Goal: Task Accomplishment & Management: Complete application form

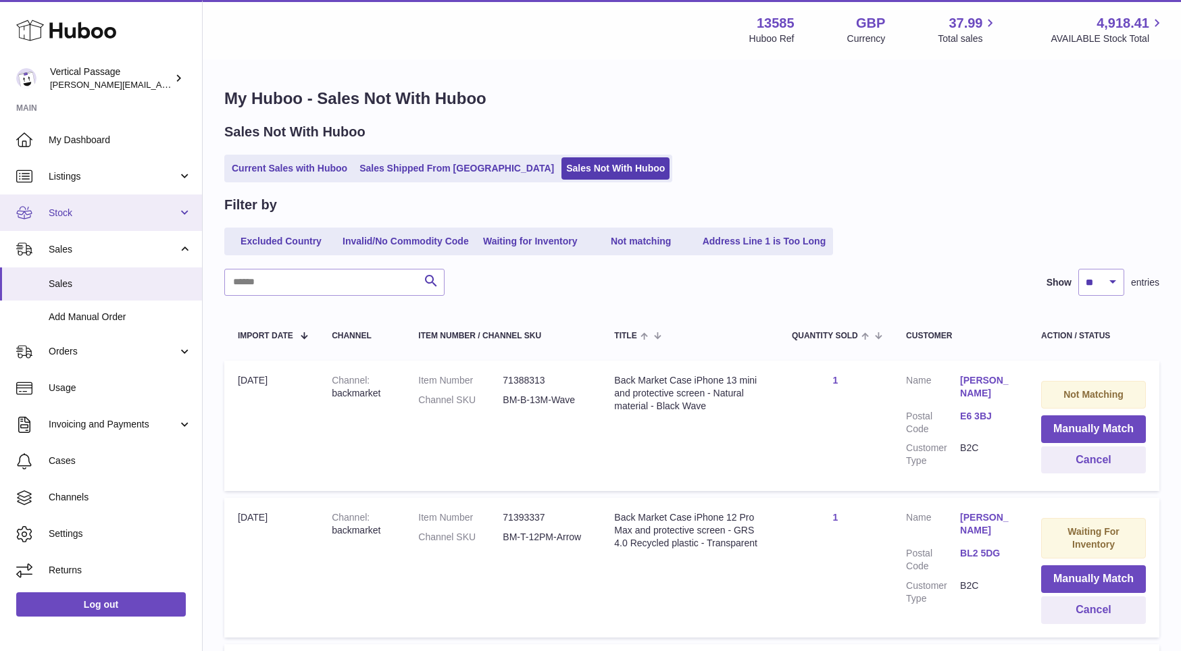
click at [76, 213] on span "Stock" at bounding box center [113, 213] width 129 height 13
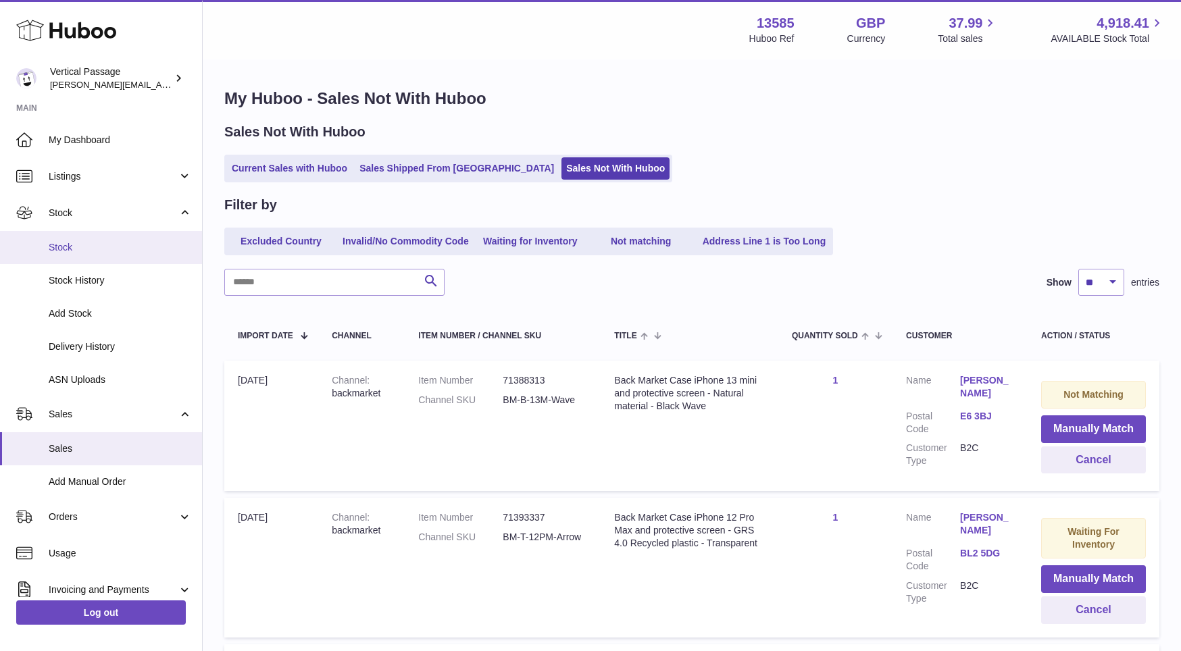
click at [66, 242] on span "Stock" at bounding box center [120, 247] width 143 height 13
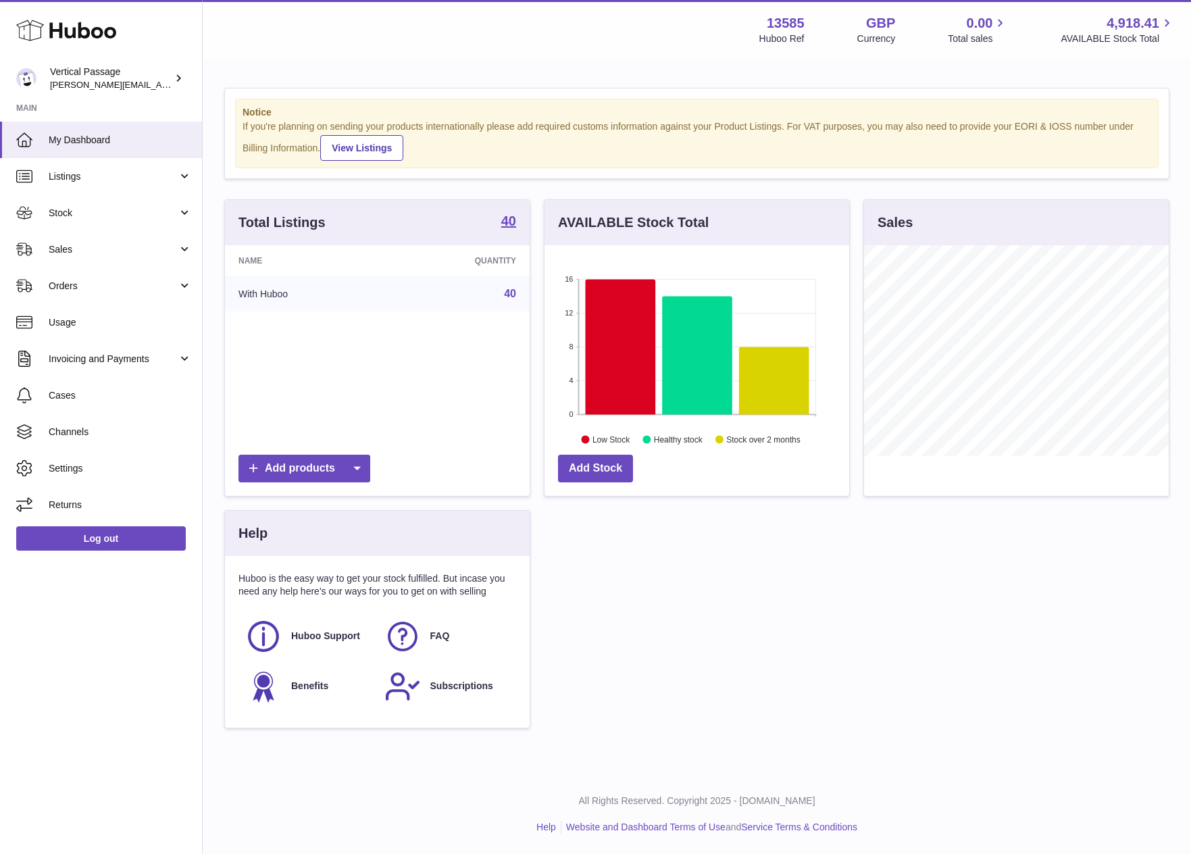
scroll to position [211, 305]
click at [61, 246] on span "Sales" at bounding box center [113, 249] width 129 height 13
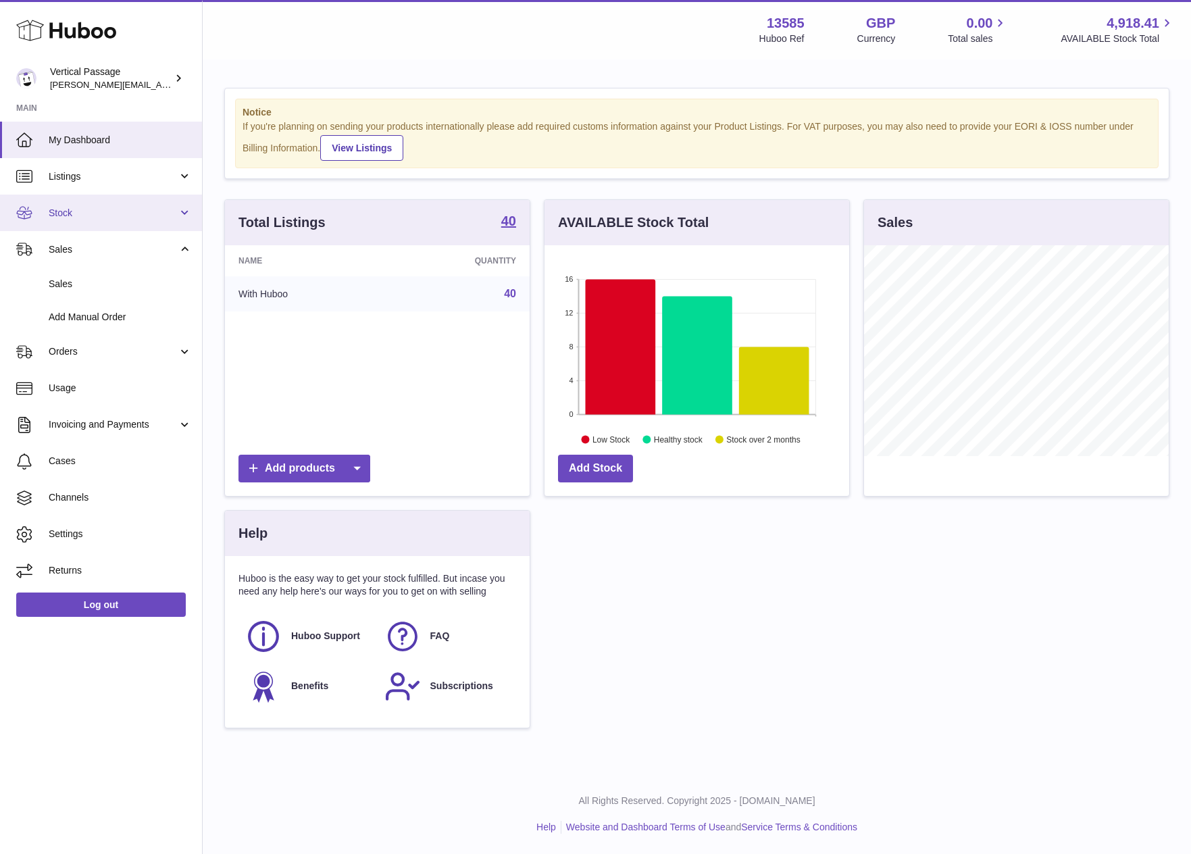
click at [63, 217] on span "Stock" at bounding box center [113, 213] width 129 height 13
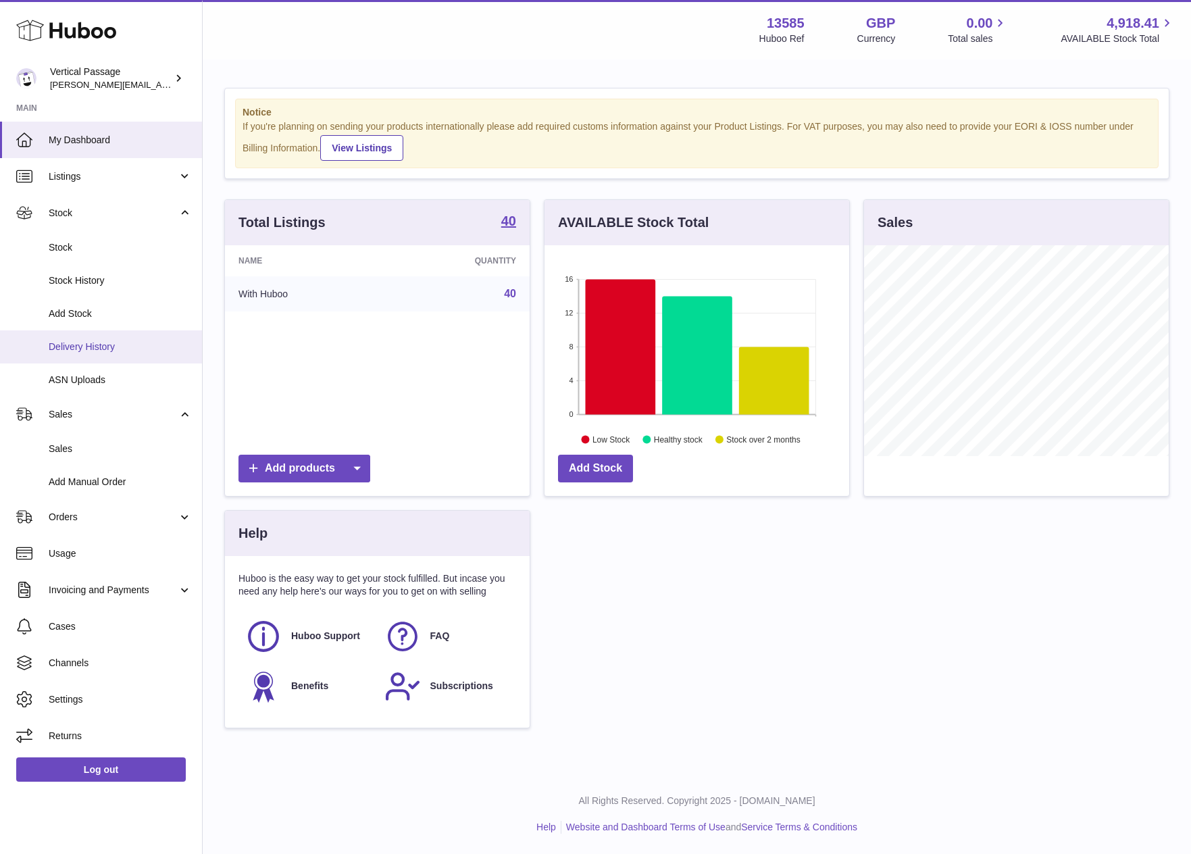
click at [80, 342] on span "Delivery History" at bounding box center [120, 346] width 143 height 13
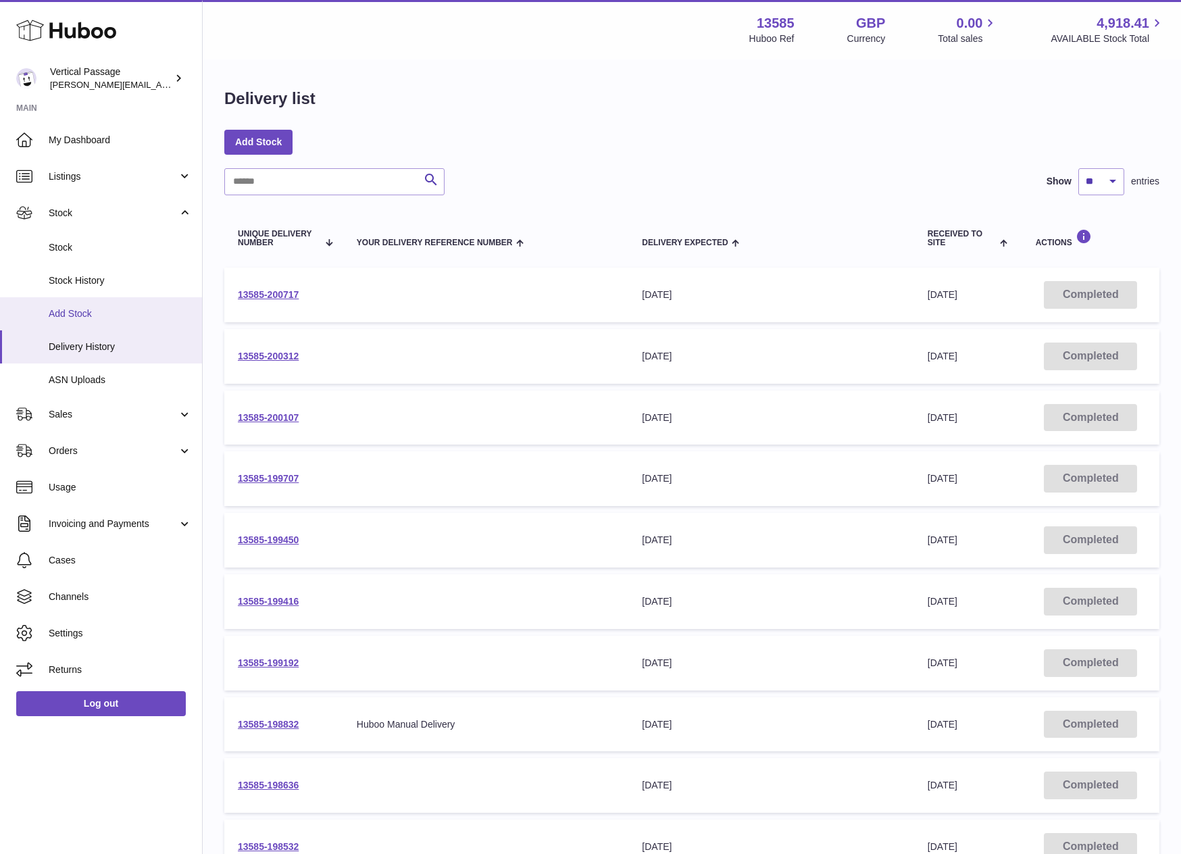
click at [65, 314] on span "Add Stock" at bounding box center [120, 313] width 143 height 13
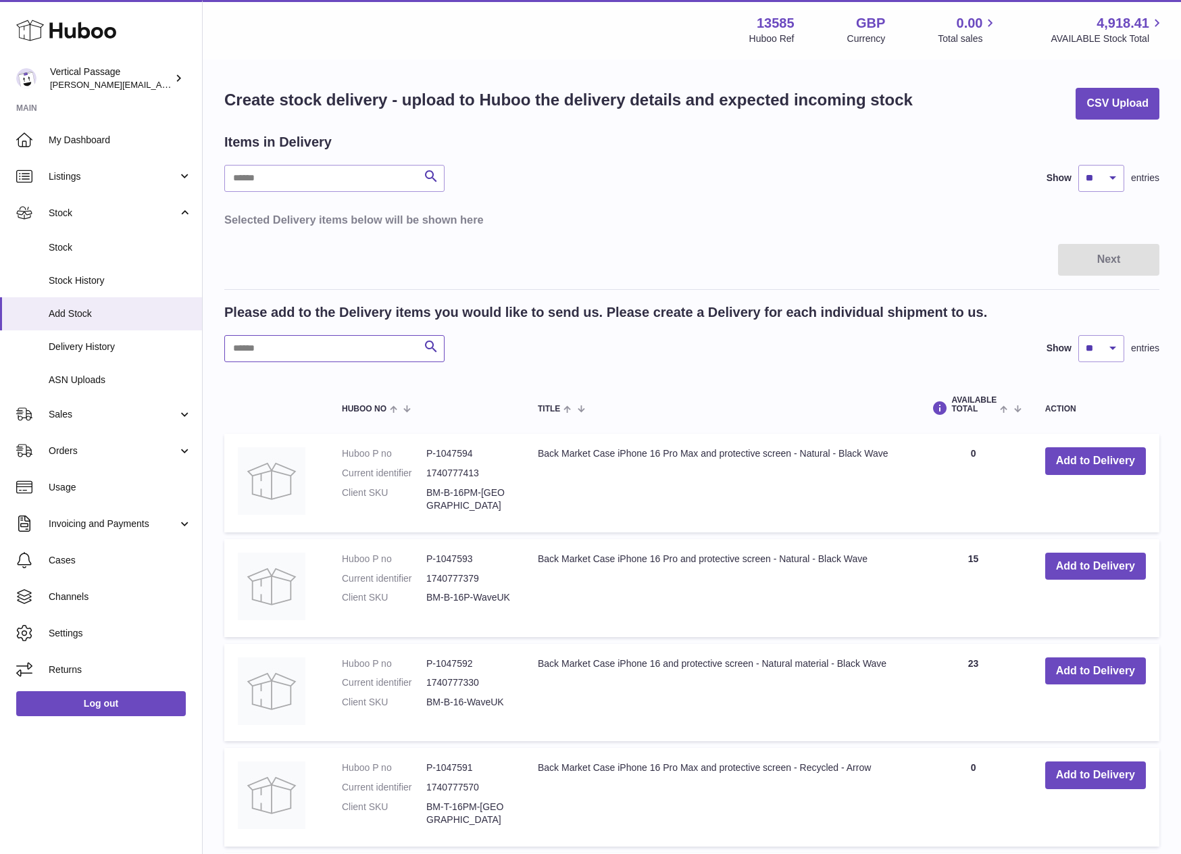
click at [330, 347] on input "text" at bounding box center [334, 348] width 220 height 27
type input "**"
click at [1100, 565] on button "Add to Delivery" at bounding box center [1095, 566] width 101 height 28
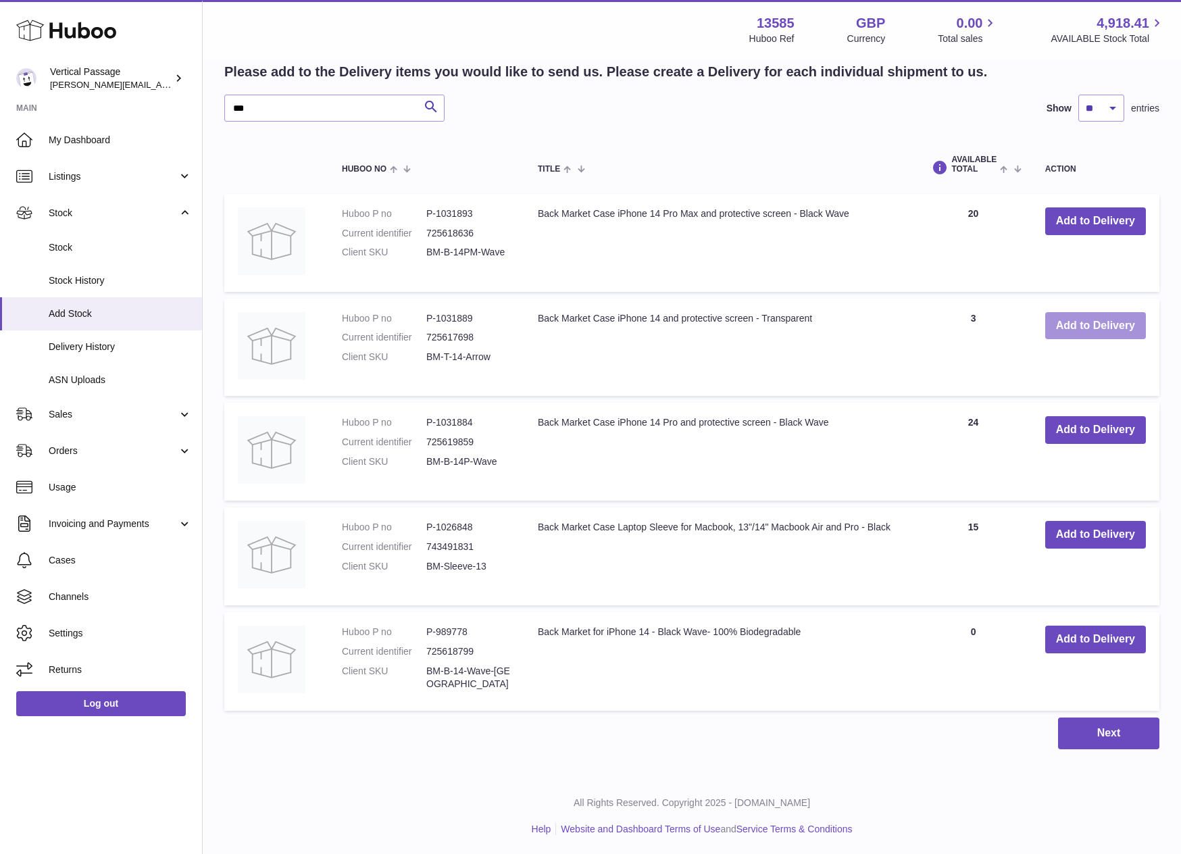
scroll to position [369, 0]
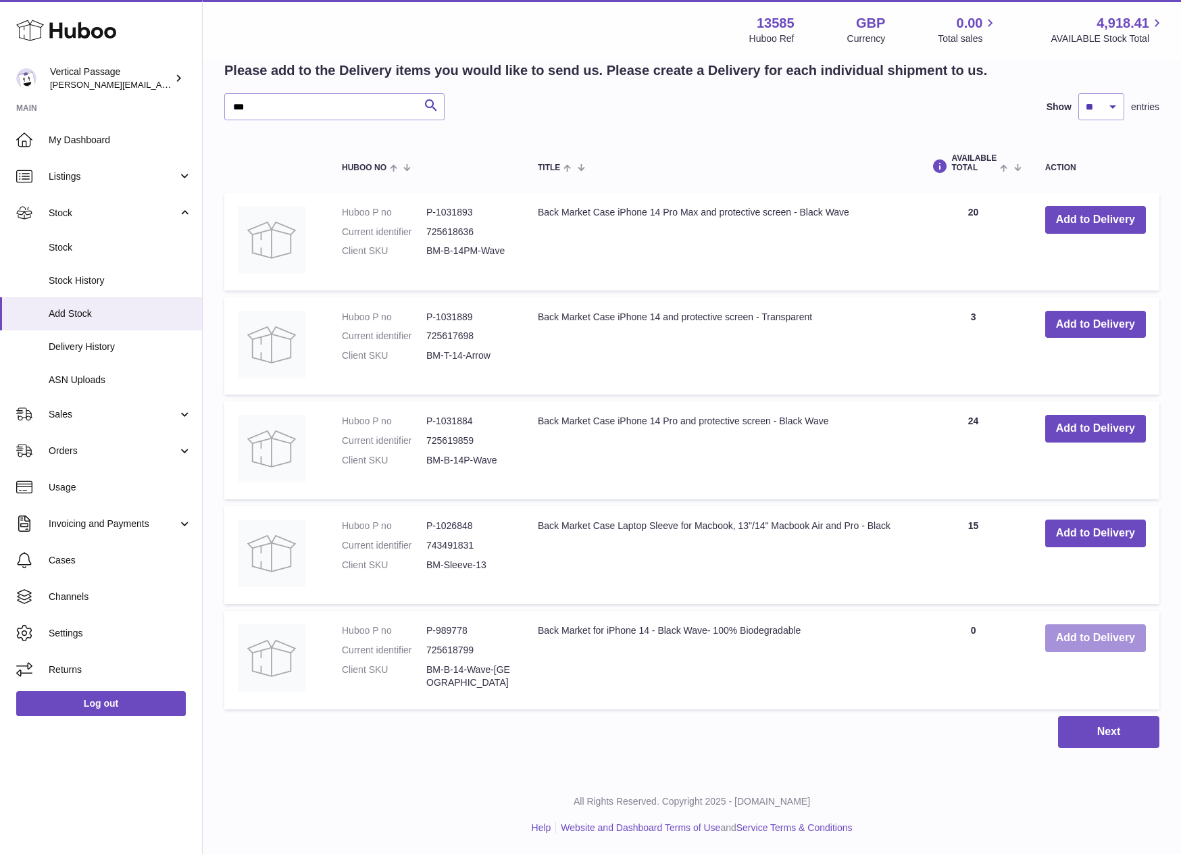
click at [1110, 641] on button "Add to Delivery" at bounding box center [1095, 638] width 101 height 28
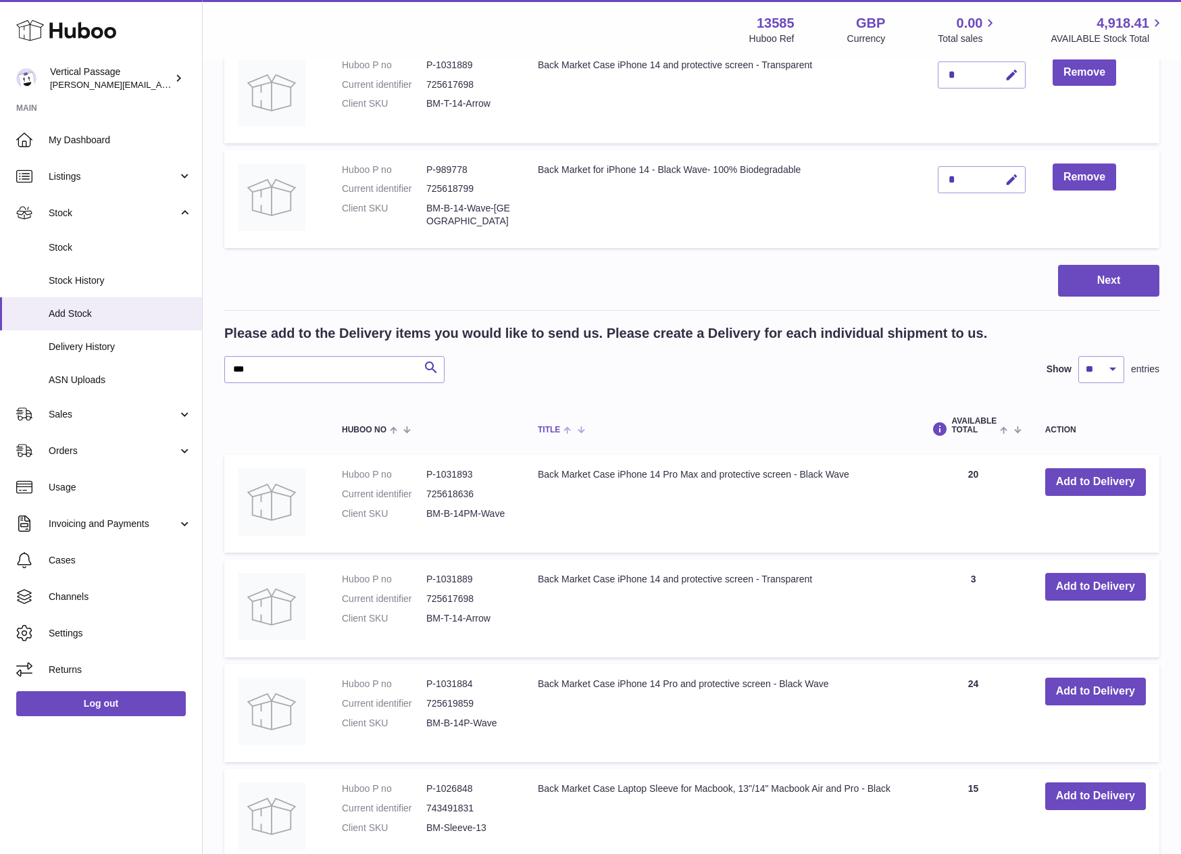
scroll to position [0, 0]
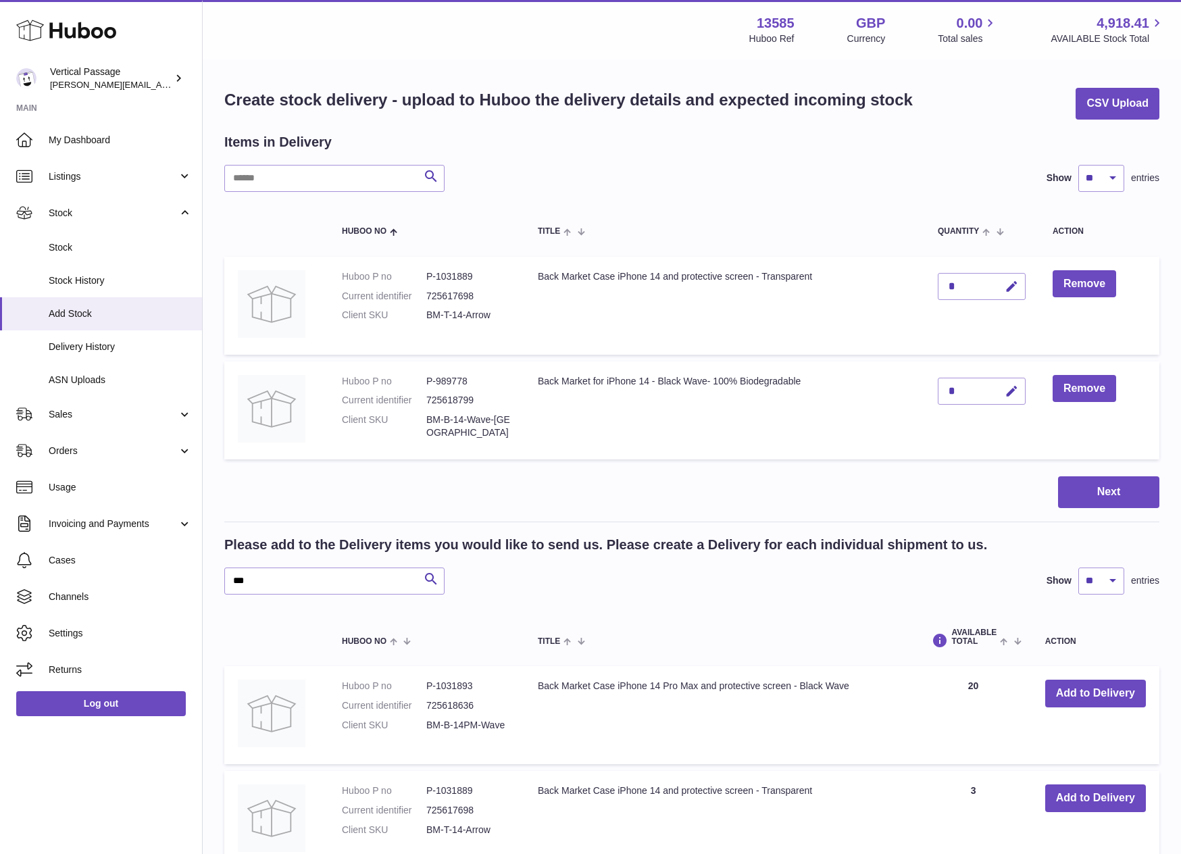
click at [970, 286] on div "*" at bounding box center [982, 286] width 88 height 27
click at [1008, 284] on icon "button" at bounding box center [1011, 287] width 14 height 14
type input "**"
click at [1008, 285] on icon "submit" at bounding box center [1012, 286] width 12 height 12
click at [1011, 394] on icon "button" at bounding box center [1011, 391] width 14 height 14
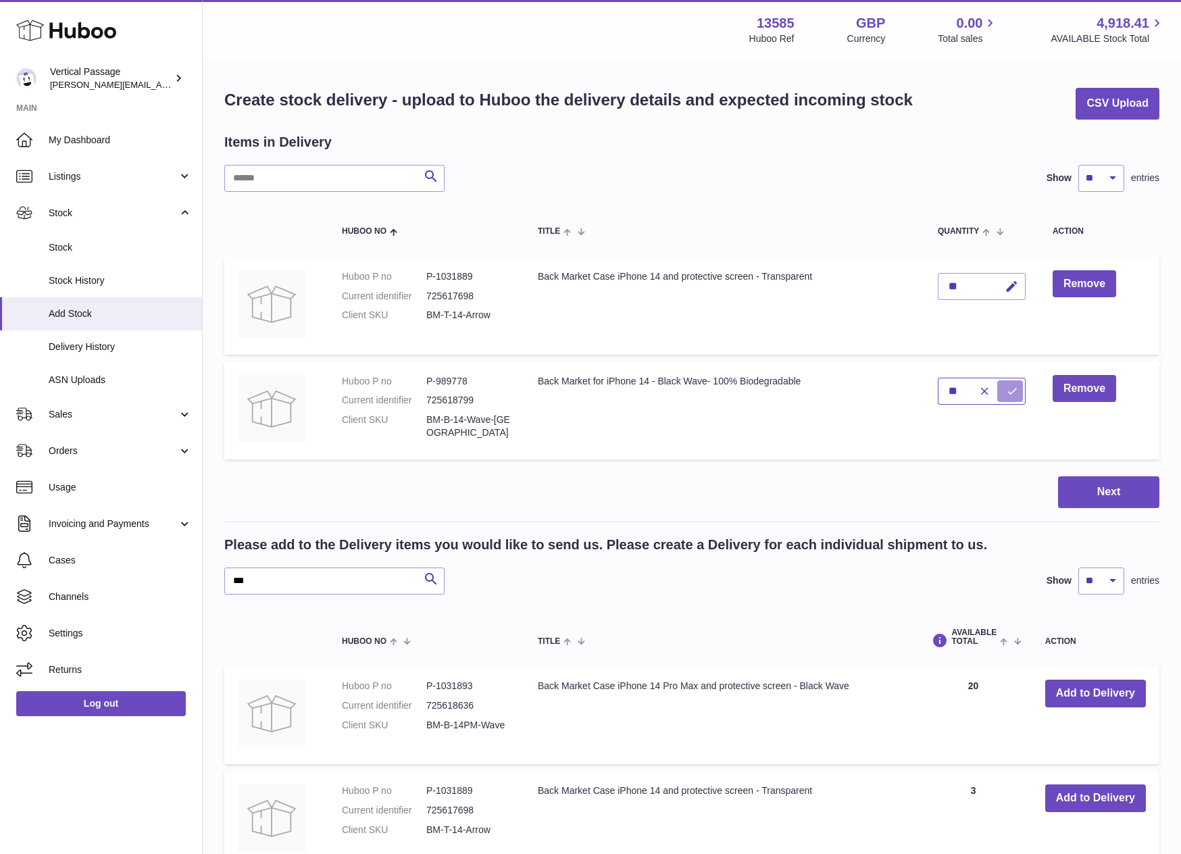
type input "**"
click at [1019, 392] on button "submit" at bounding box center [1010, 391] width 26 height 22
click at [1098, 493] on button "Next" at bounding box center [1108, 492] width 101 height 32
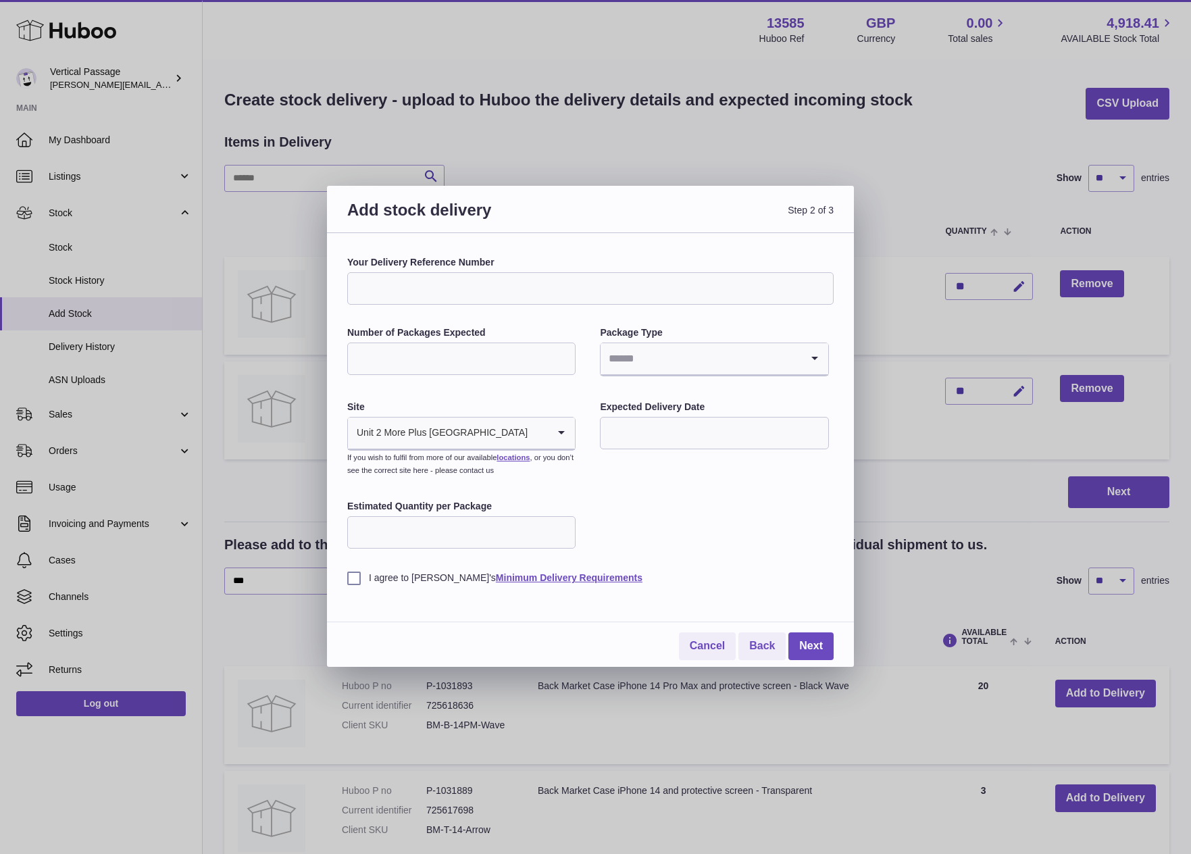
click at [424, 350] on input "Number of Packages Expected" at bounding box center [461, 358] width 228 height 32
type input "*"
click at [661, 361] on input "Search for option" at bounding box center [700, 358] width 200 height 31
click at [639, 446] on li "Boxes" at bounding box center [714, 449] width 226 height 27
click at [405, 537] on input "Estimated Quantity per Package" at bounding box center [461, 532] width 228 height 32
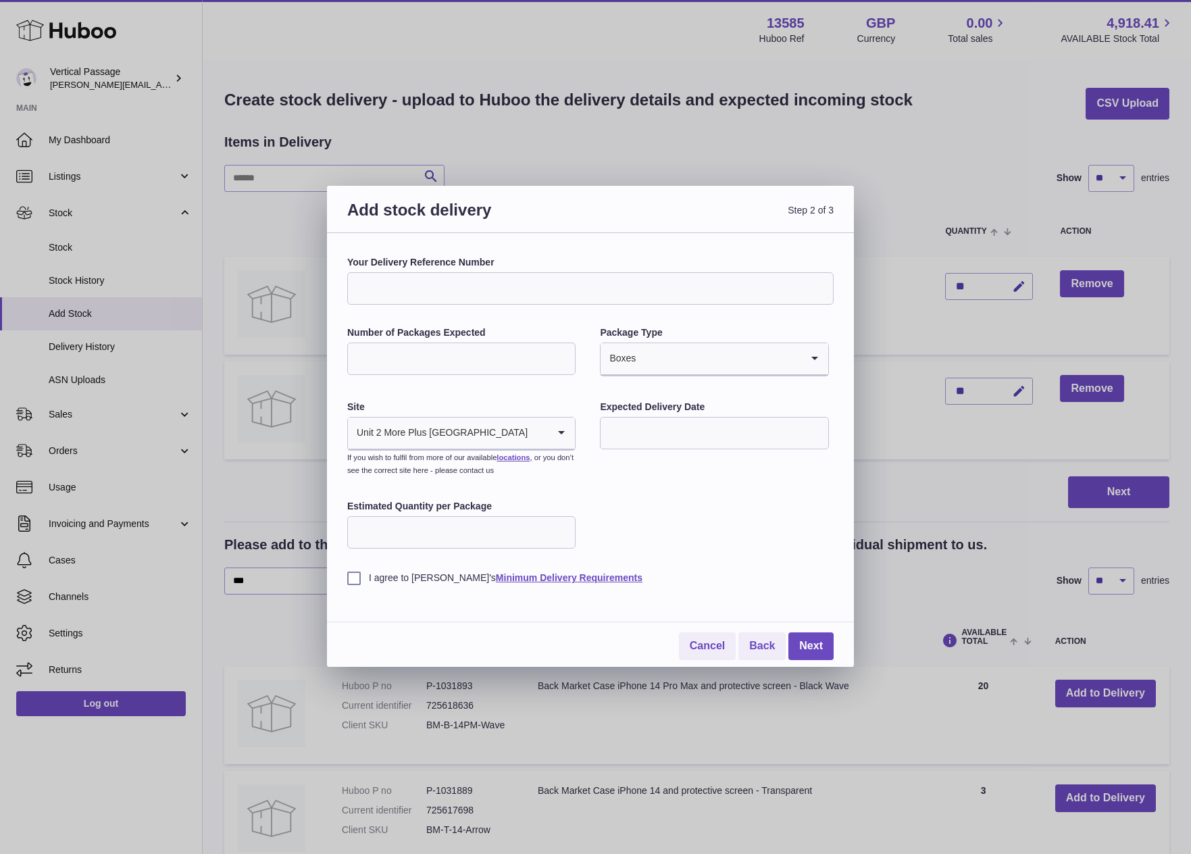
type input "**"
click at [675, 508] on div "Your Delivery Reference Number Number of Packages Expected * Package Type Boxes…" at bounding box center [590, 420] width 486 height 328
click at [675, 428] on input "text" at bounding box center [714, 433] width 228 height 32
drag, startPoint x: 834, startPoint y: 476, endPoint x: 837, endPoint y: 484, distance: 9.2
click at [835, 477] on div "Your Delivery Reference Number Number of Packages Expected * Package Type Boxes…" at bounding box center [590, 450] width 527 height 434
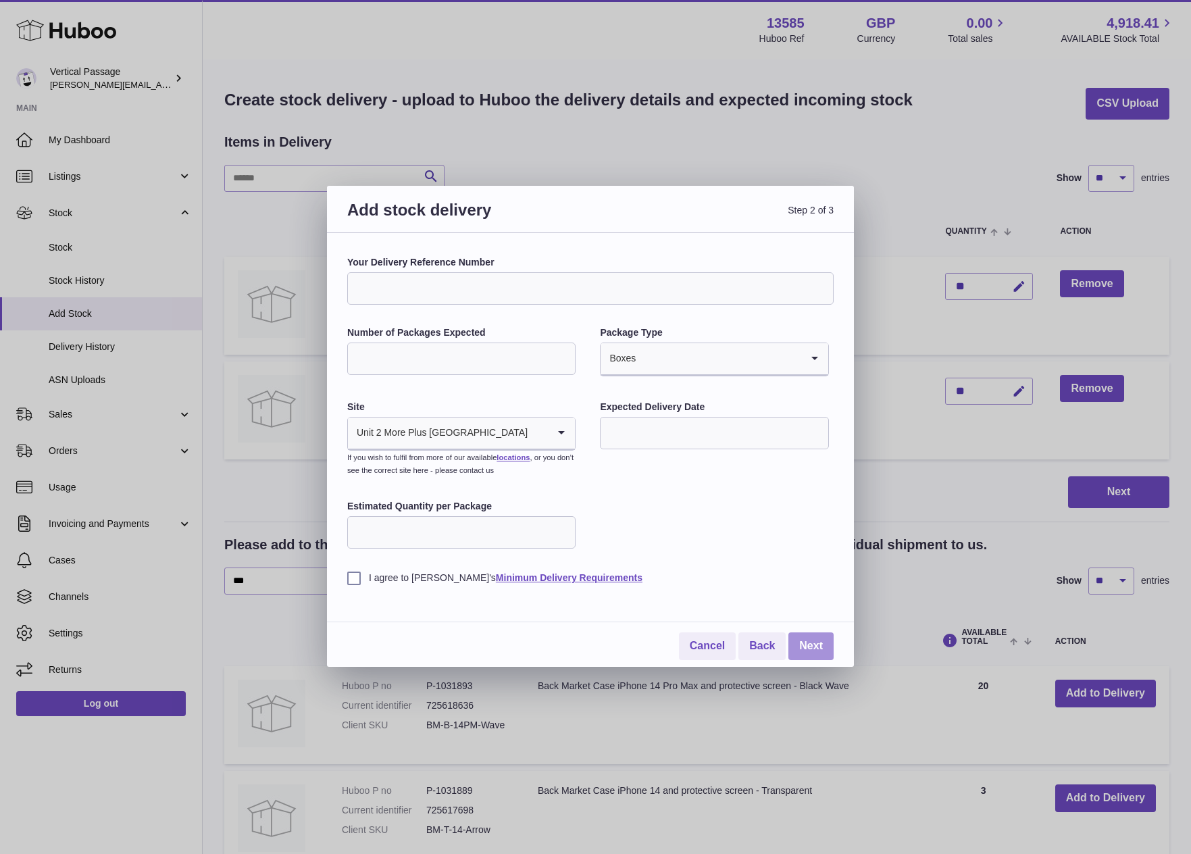
click at [817, 640] on link "Next" at bounding box center [810, 646] width 45 height 28
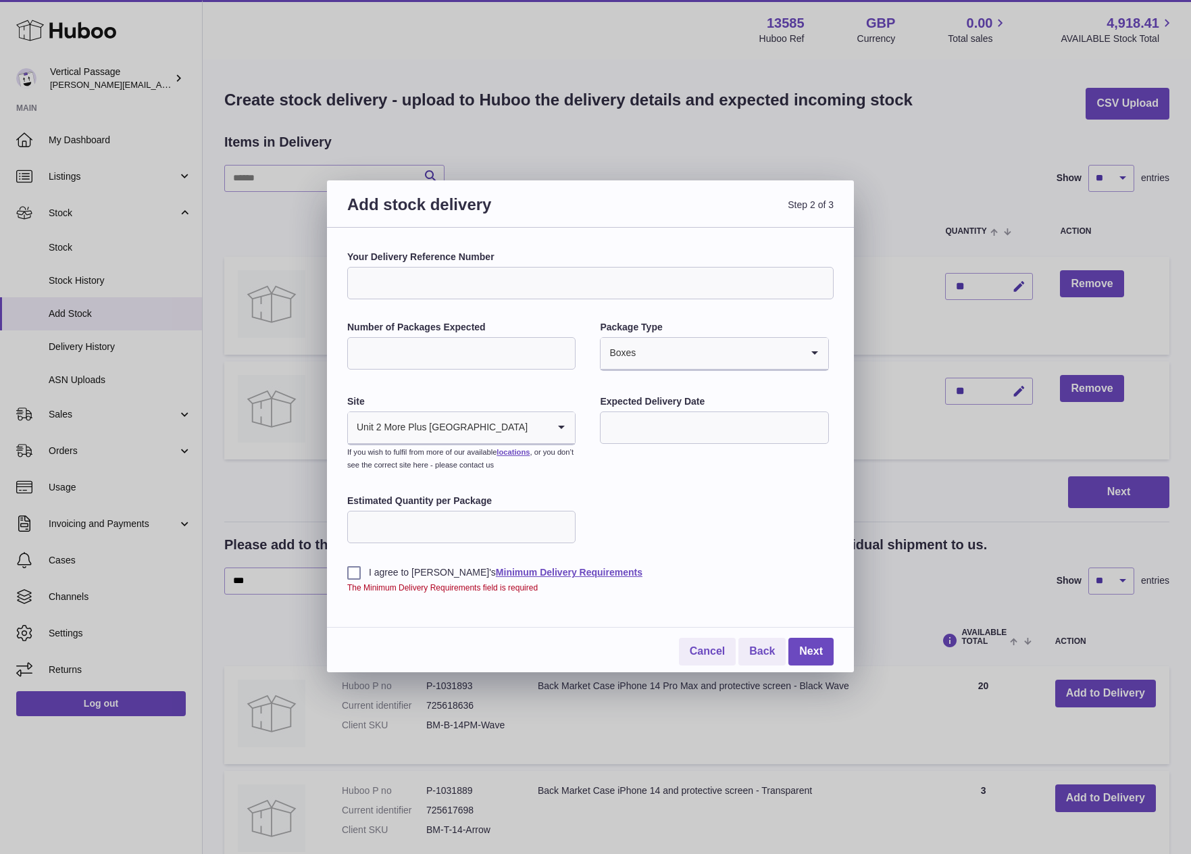
click at [372, 575] on label "I agree to Huboo's Minimum Delivery Requirements" at bounding box center [590, 572] width 486 height 13
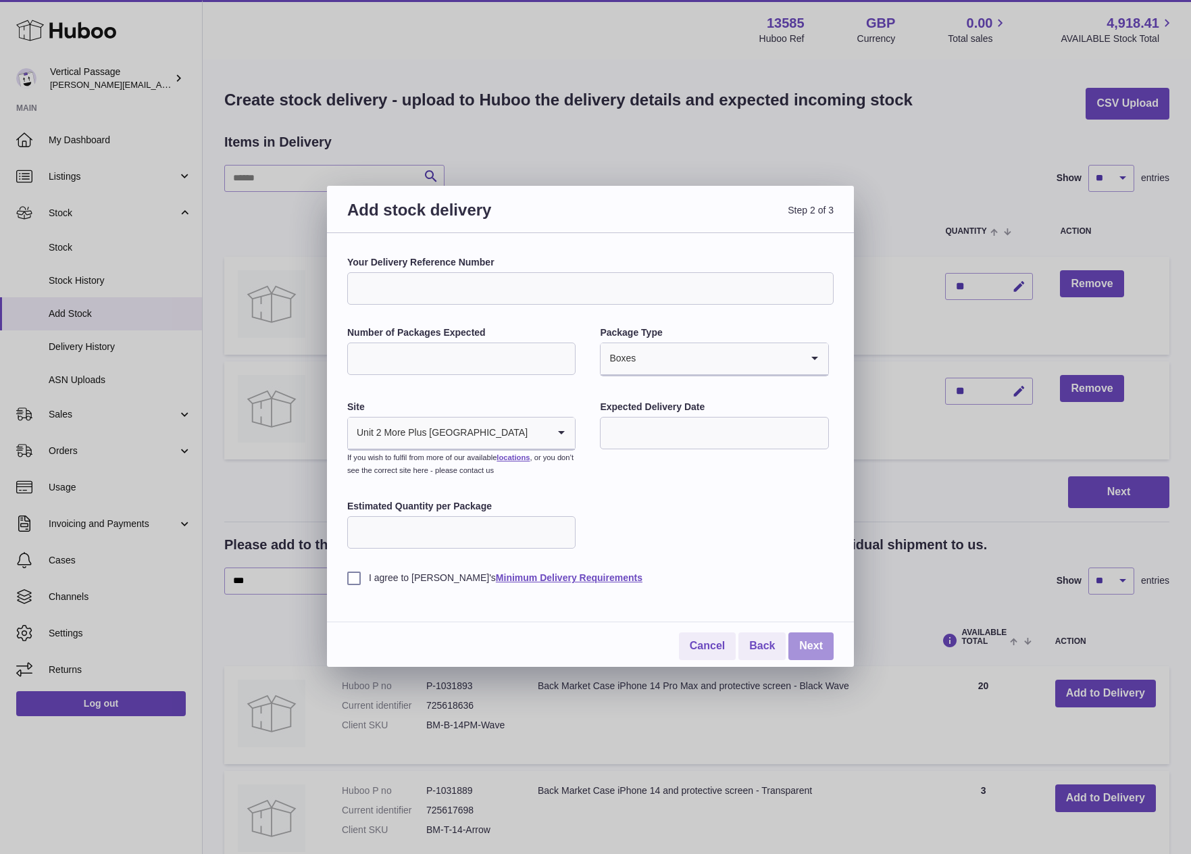
click at [822, 641] on link "Next" at bounding box center [810, 646] width 45 height 28
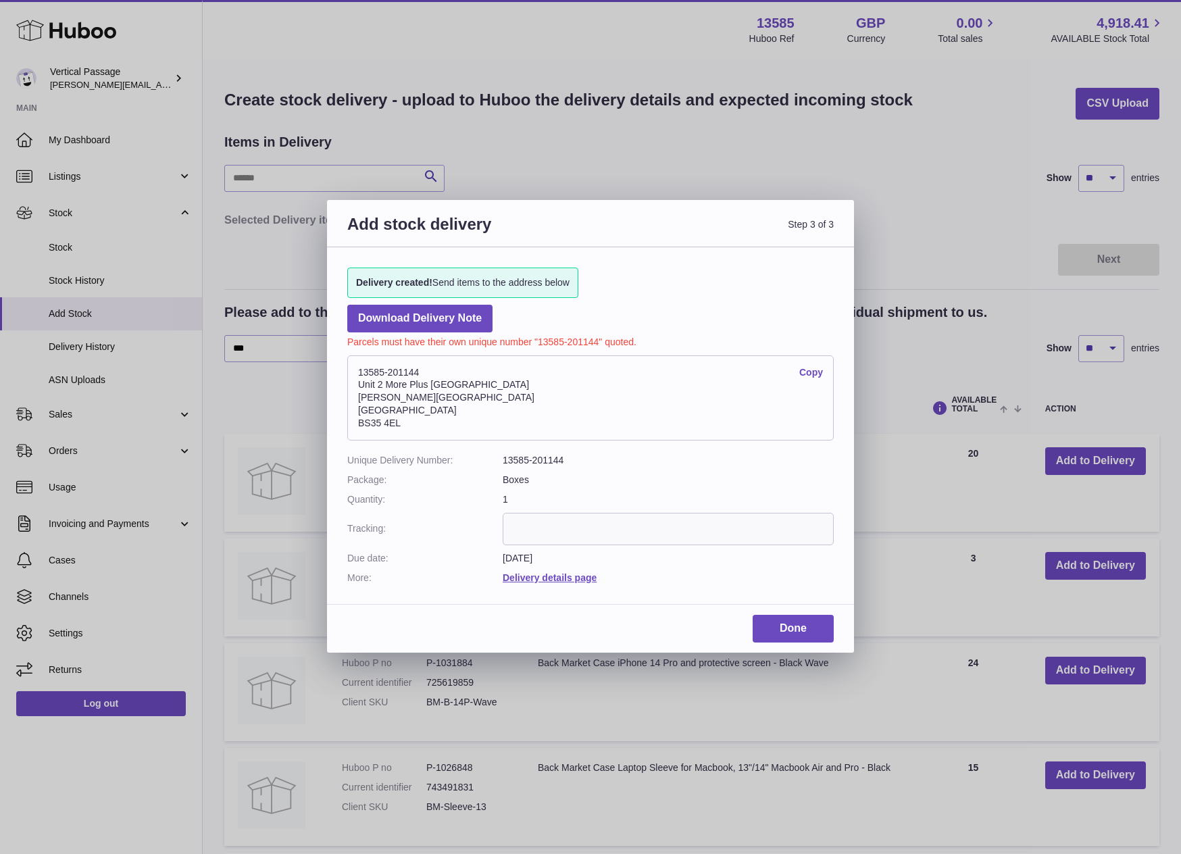
drag, startPoint x: 429, startPoint y: 372, endPoint x: 354, endPoint y: 378, distance: 75.2
click at [354, 378] on address "13585-201144 Copy Unit 2 More Plus Central Park Hudson Ave Severn Beach BS35 4EL" at bounding box center [590, 397] width 486 height 85
copy address "13585-201144"
click at [549, 518] on input "text" at bounding box center [668, 529] width 331 height 32
paste input "**********"
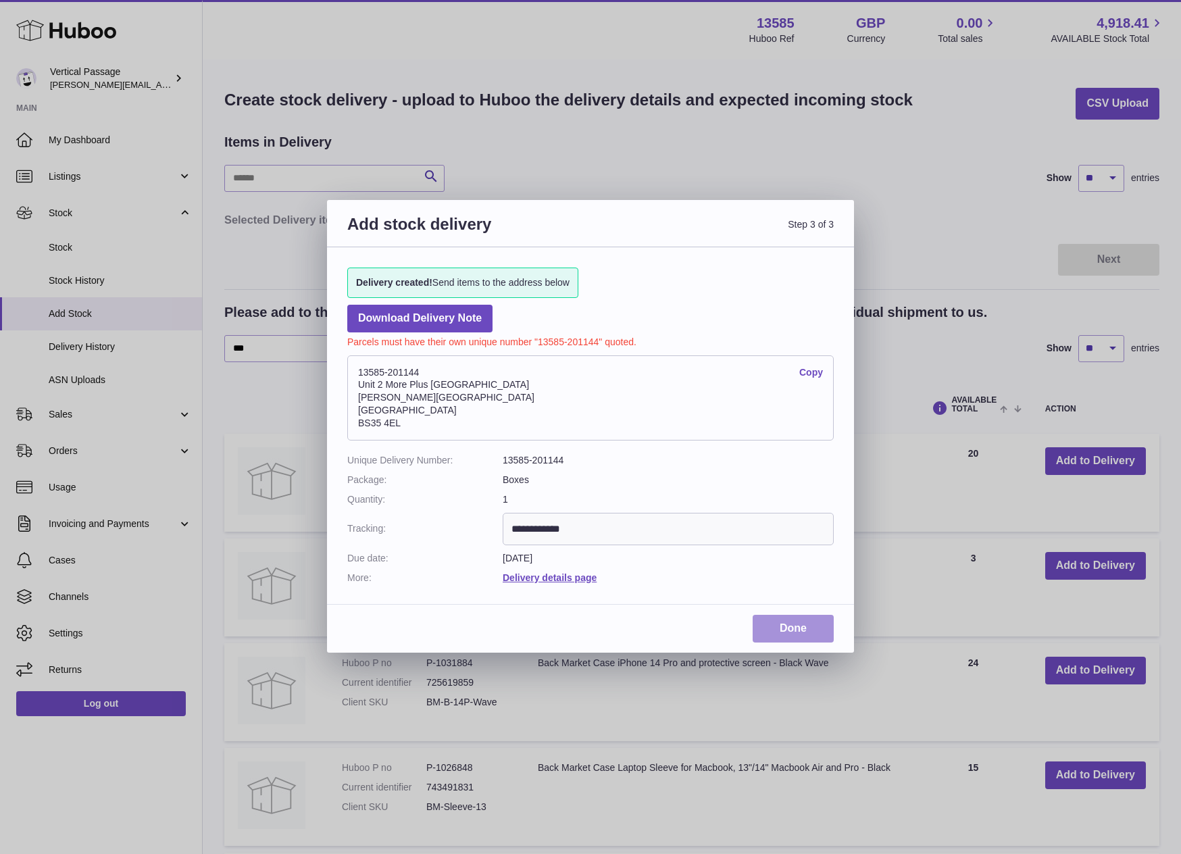
type input "**********"
click at [792, 631] on link "Done" at bounding box center [792, 629] width 81 height 28
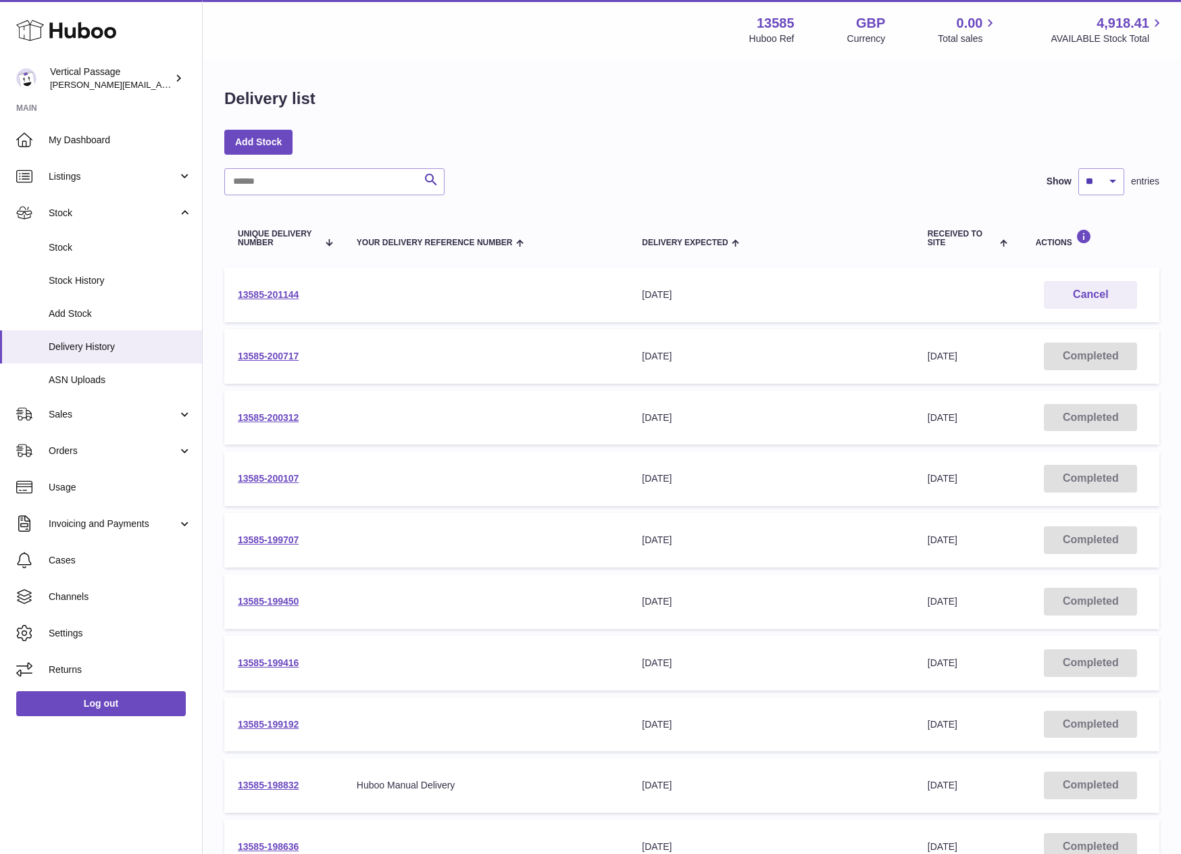
click at [571, 96] on div "Delivery list" at bounding box center [691, 102] width 935 height 28
